Goal: Task Accomplishment & Management: Use online tool/utility

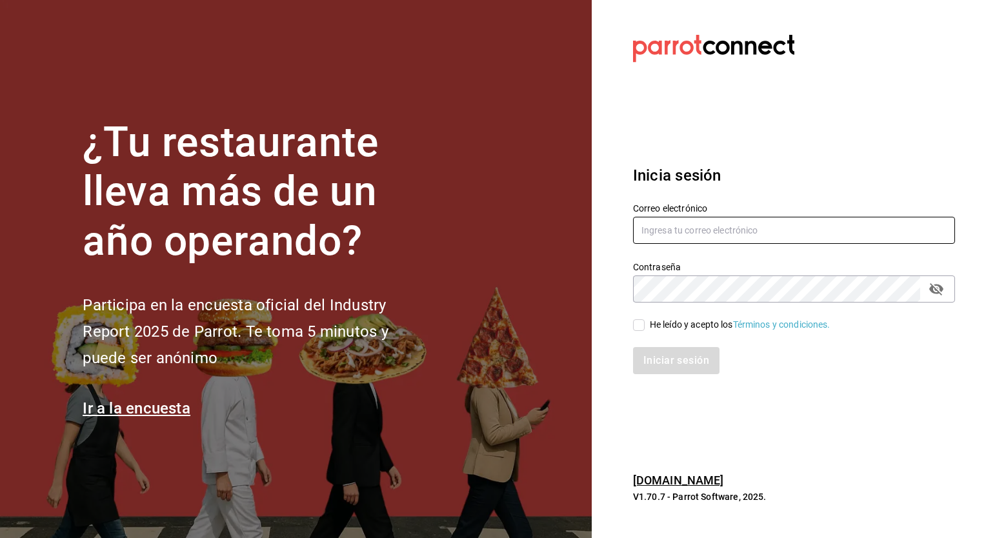
type input "[EMAIL_ADDRESS][PERSON_NAME][DOMAIN_NAME]"
click at [639, 327] on input "He leído y acepto los Términos y condiciones." at bounding box center [639, 325] width 12 height 12
checkbox input "true"
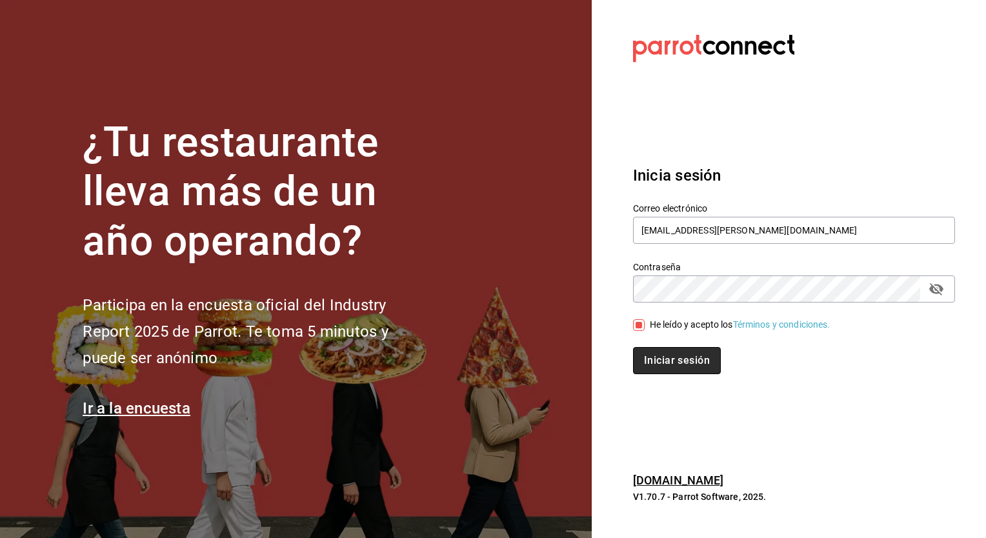
click at [675, 362] on button "Iniciar sesión" at bounding box center [677, 360] width 88 height 27
